Goal: Check status: Check status

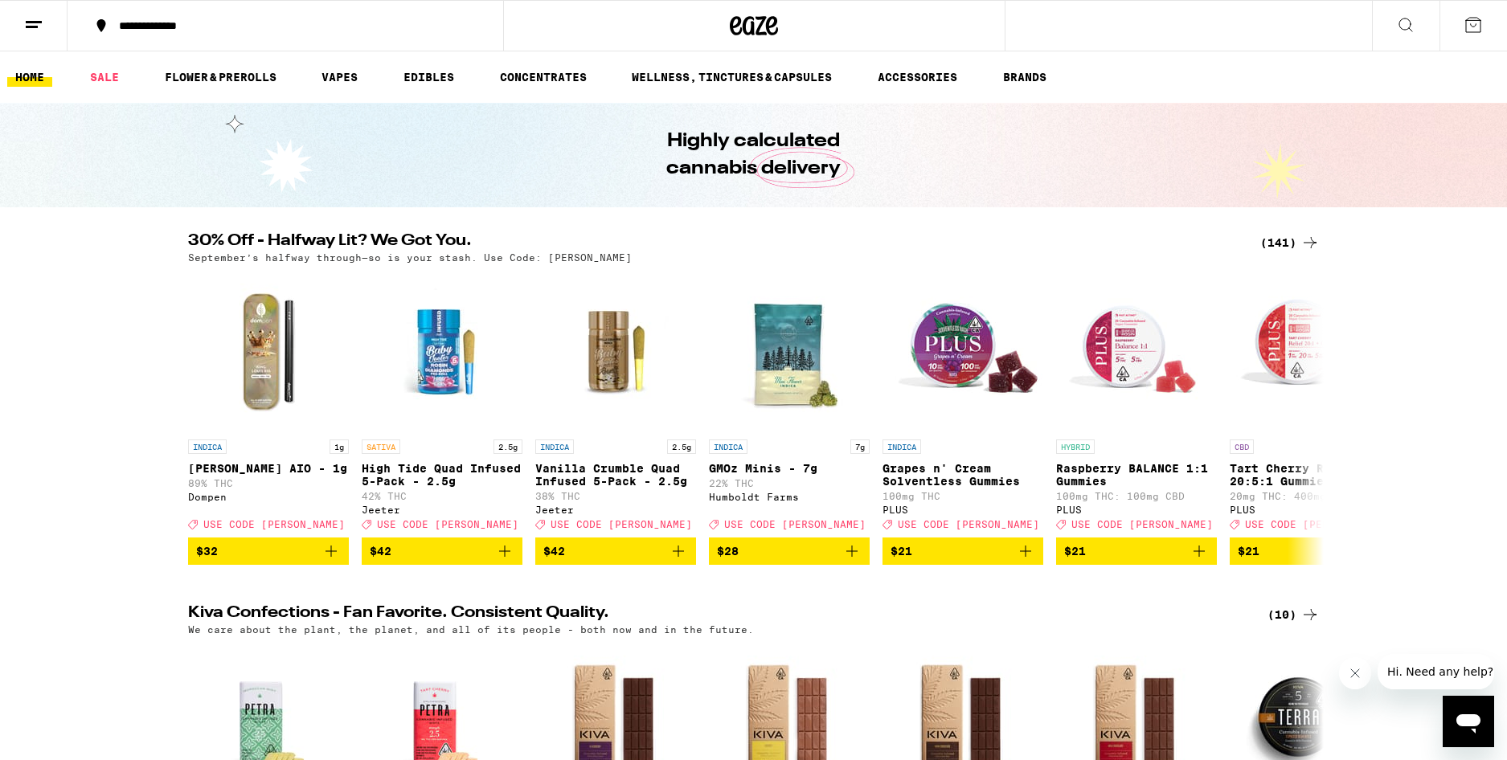
click at [33, 22] on line at bounding box center [34, 22] width 16 height 0
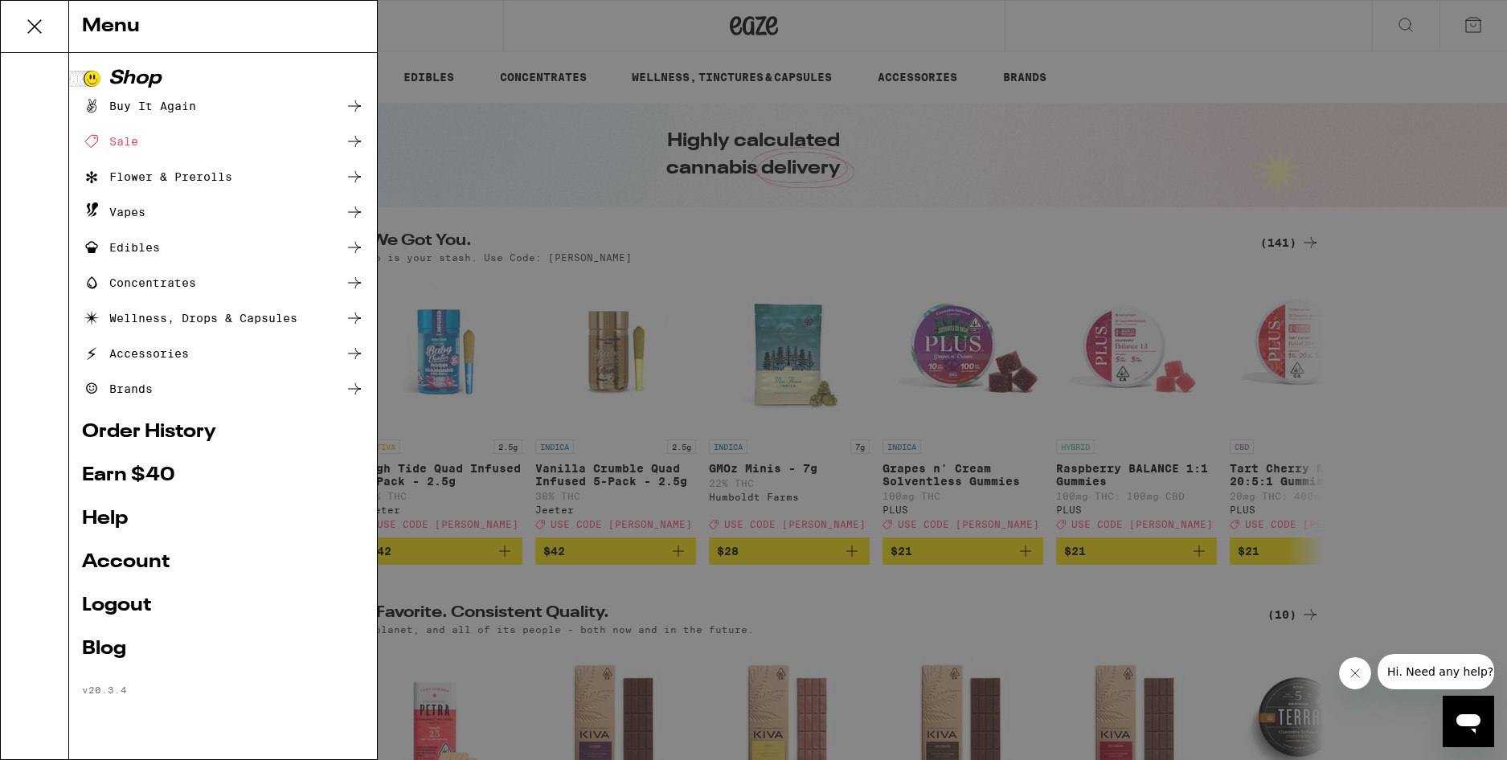
click at [147, 431] on link "Order History" at bounding box center [223, 432] width 282 height 19
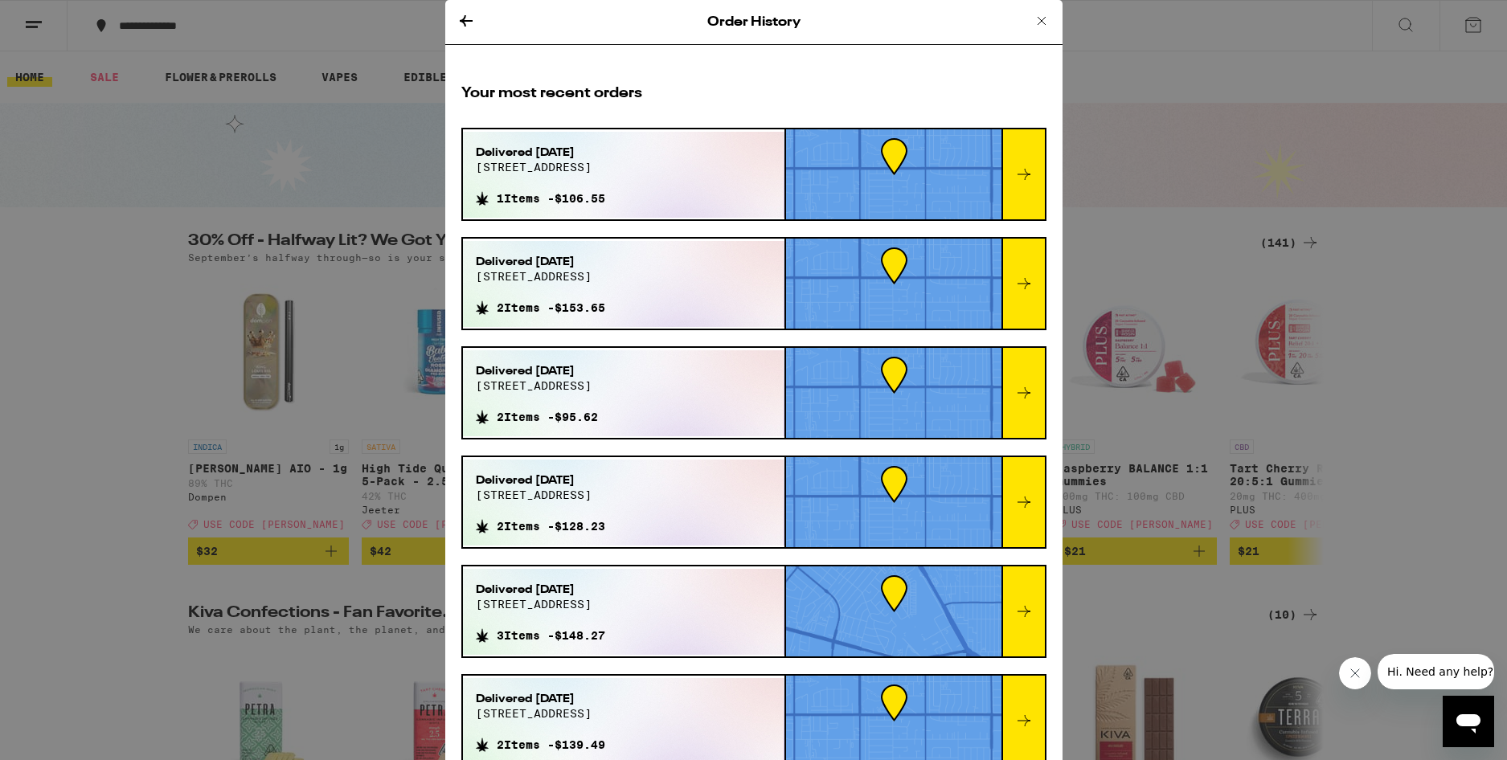
click at [1047, 18] on icon at bounding box center [1041, 20] width 19 height 19
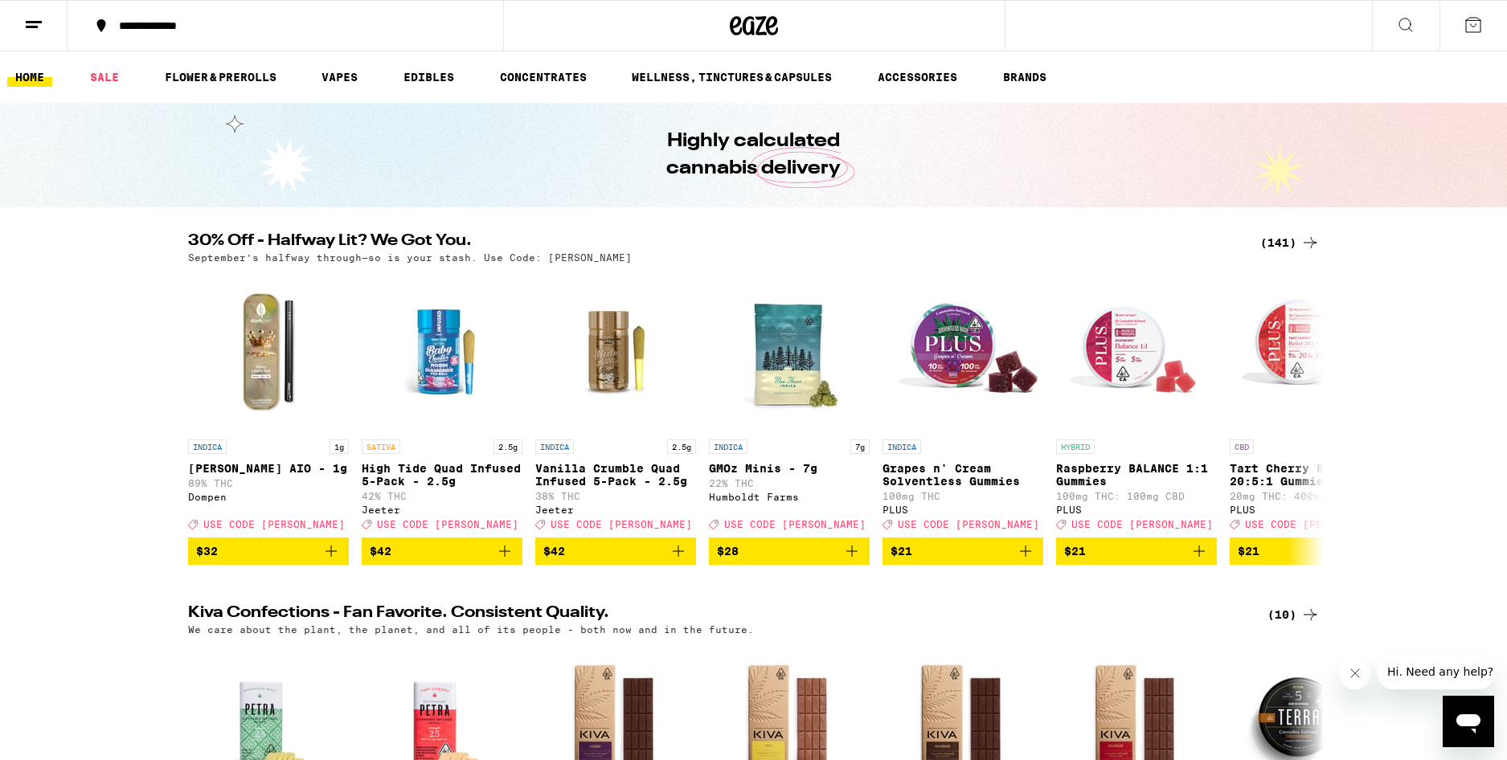
click at [1036, 19] on div "Order History Your most recent orders Delivered [DATE][STREET_ADDRESS] 1 Items …" at bounding box center [753, 380] width 1507 height 760
